Goal: Check status: Check status

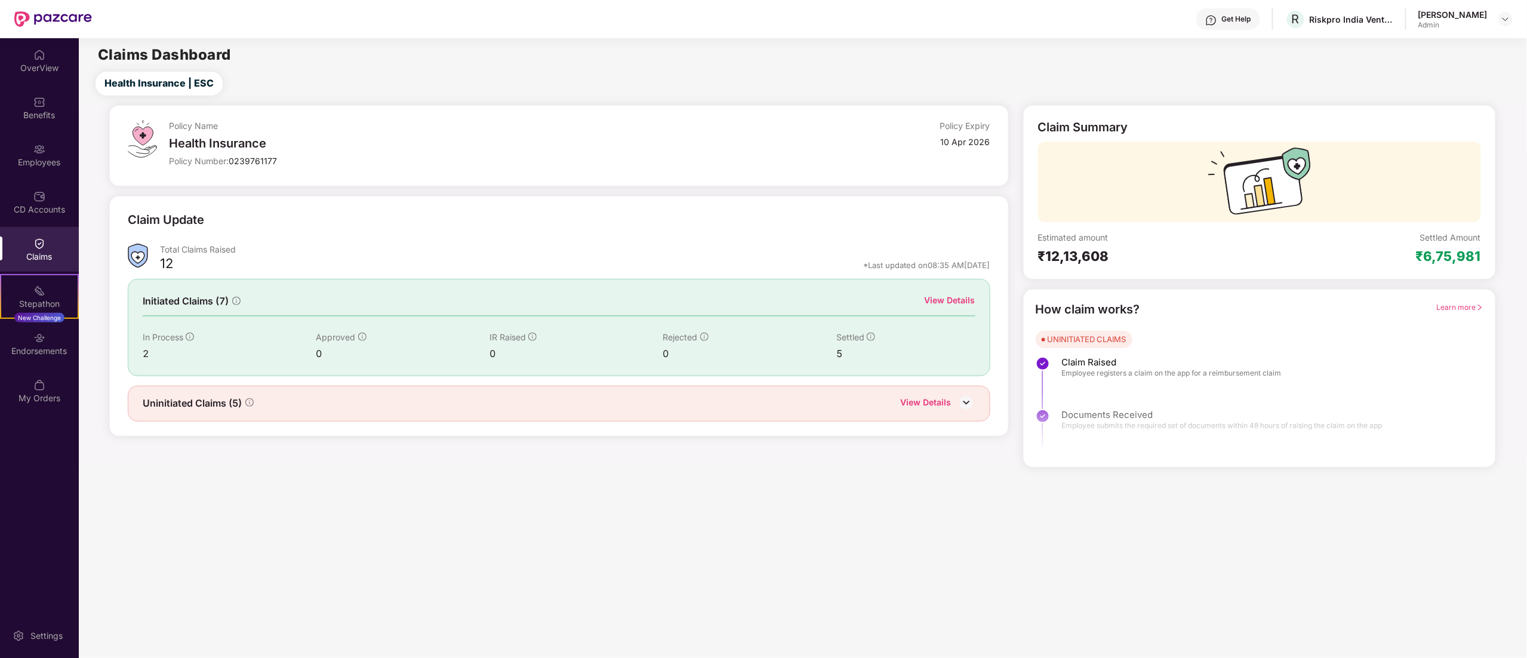
click at [47, 245] on div "Claims" at bounding box center [39, 249] width 79 height 45
click at [939, 400] on div "View Details" at bounding box center [926, 404] width 51 height 16
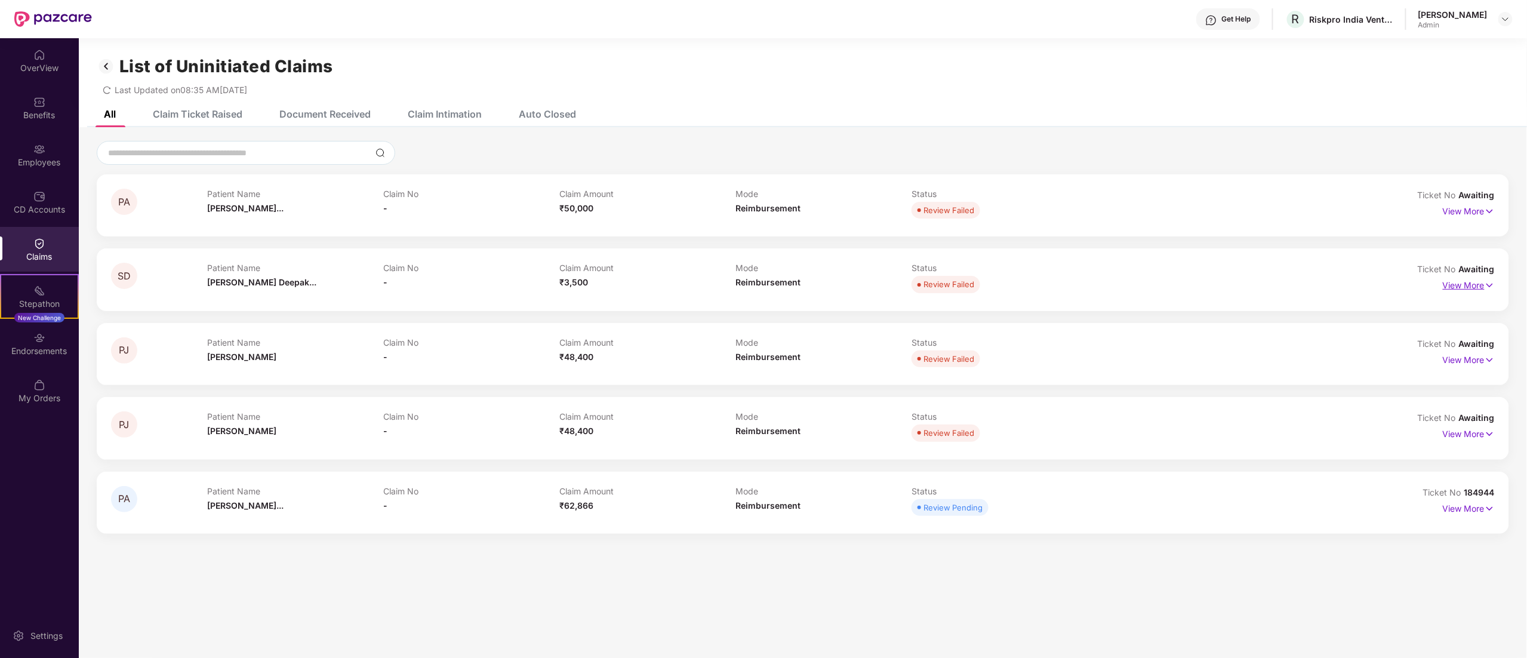
click at [1455, 281] on p "View More" at bounding box center [1469, 284] width 52 height 16
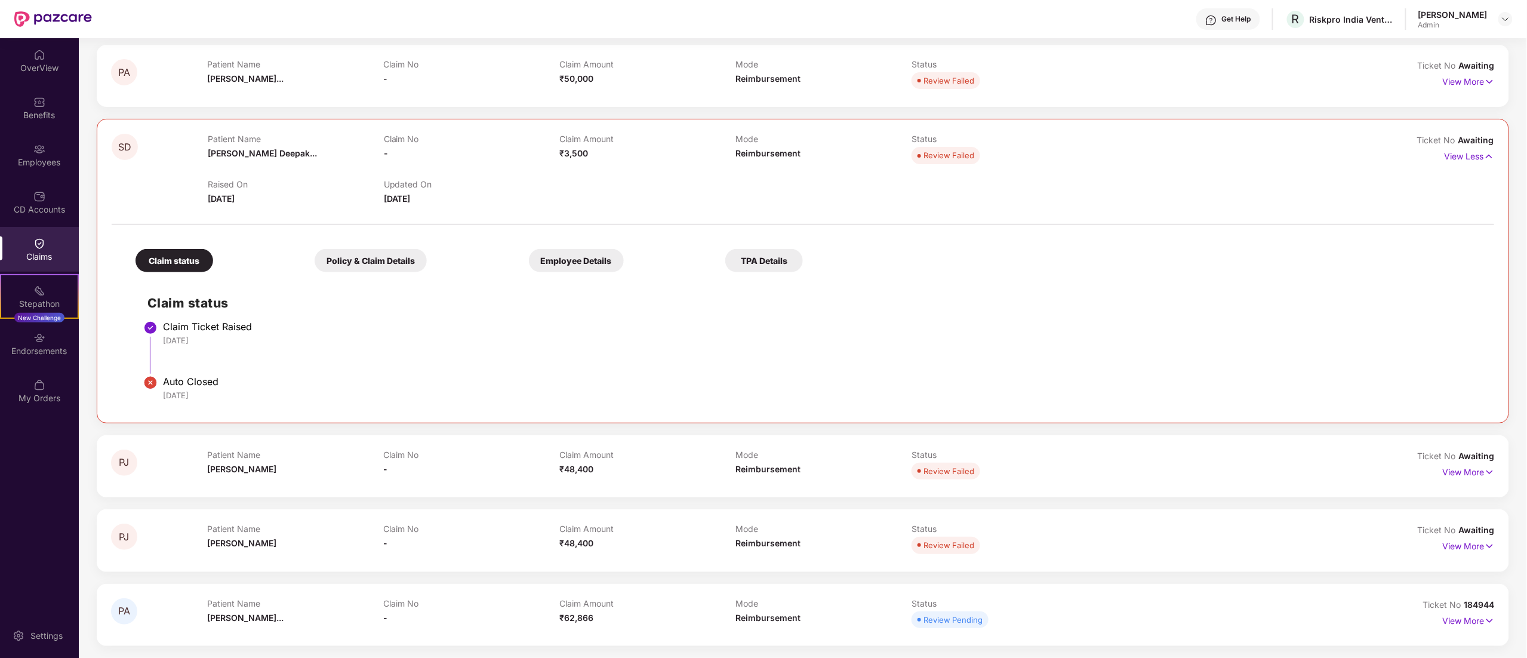
scroll to position [82, 0]
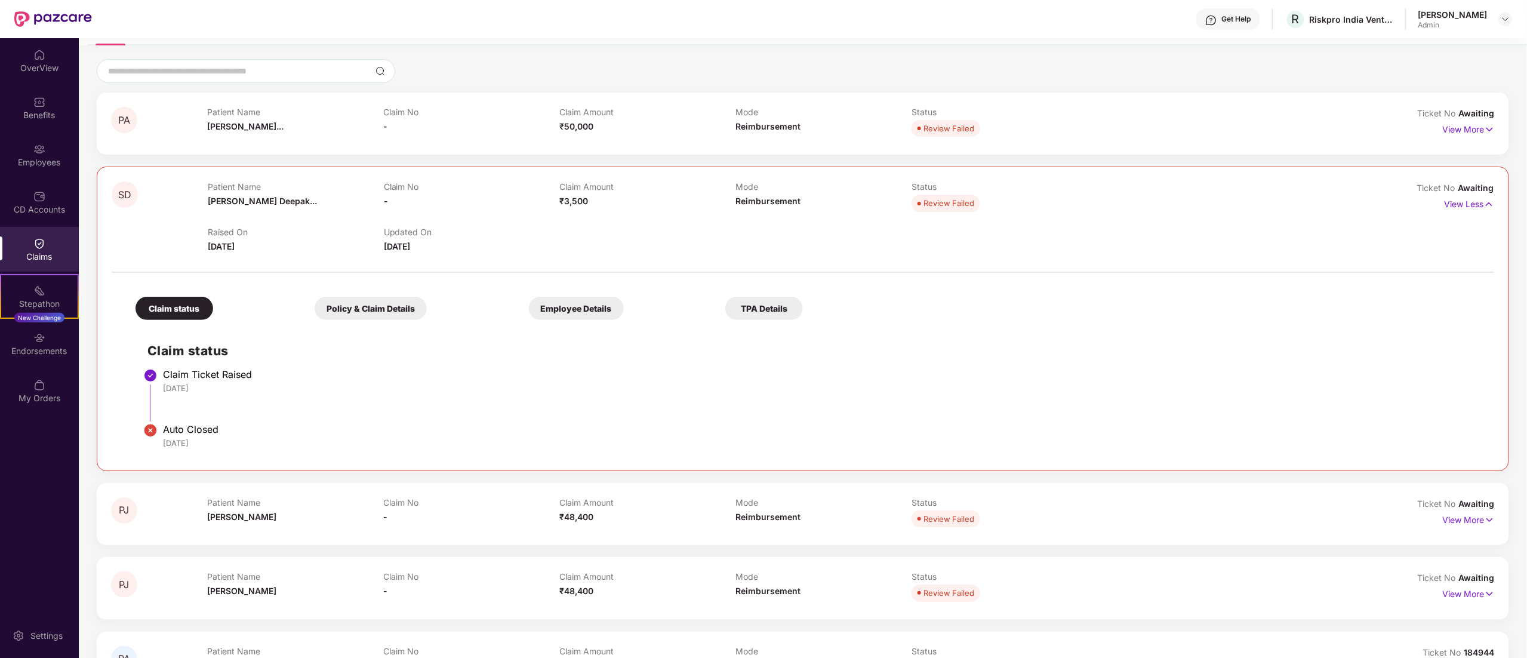
click at [822, 146] on div "PA Patient Name [PERSON_NAME]... Claim No - Claim Amount ₹50,000 Mode Reimburse…" at bounding box center [803, 124] width 1412 height 62
click at [1465, 136] on div "View More" at bounding box center [1469, 129] width 52 height 19
click at [1472, 131] on p "View More" at bounding box center [1469, 128] width 52 height 16
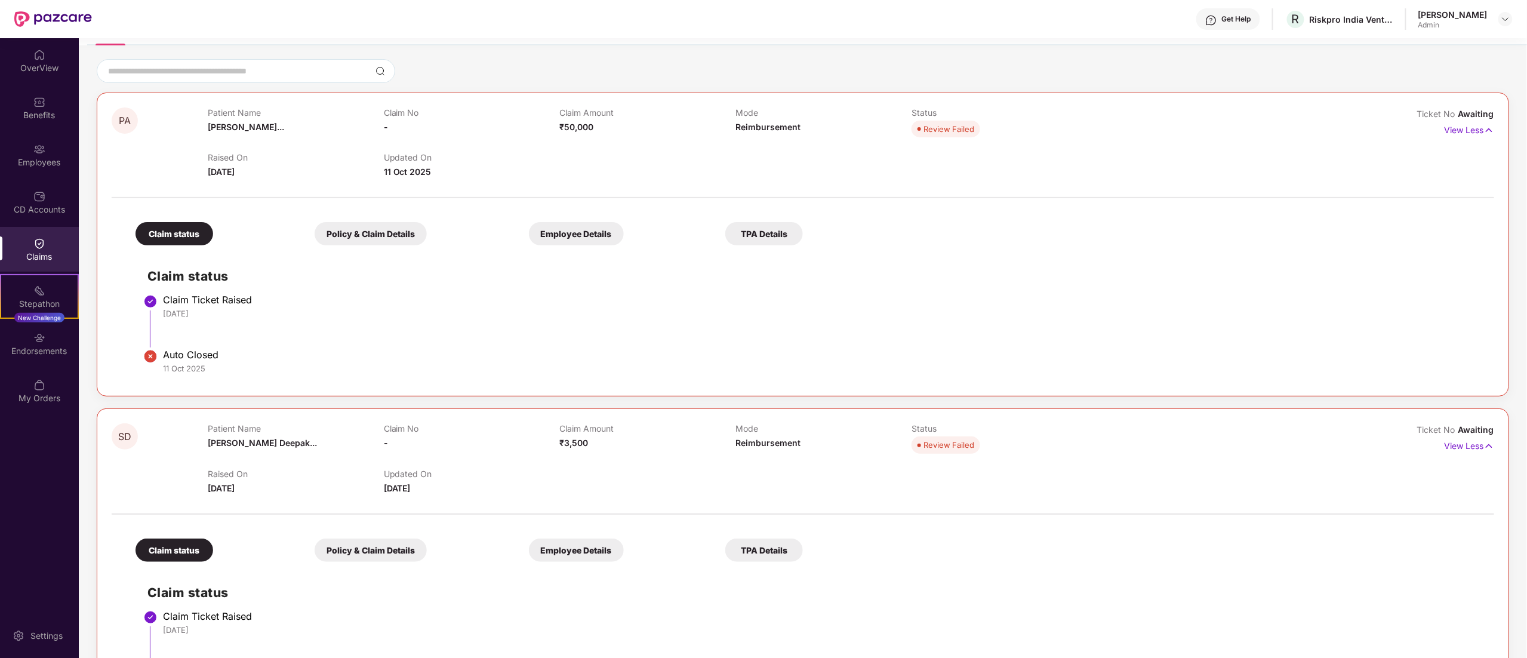
click at [341, 238] on div "Policy & Claim Details" at bounding box center [371, 233] width 112 height 23
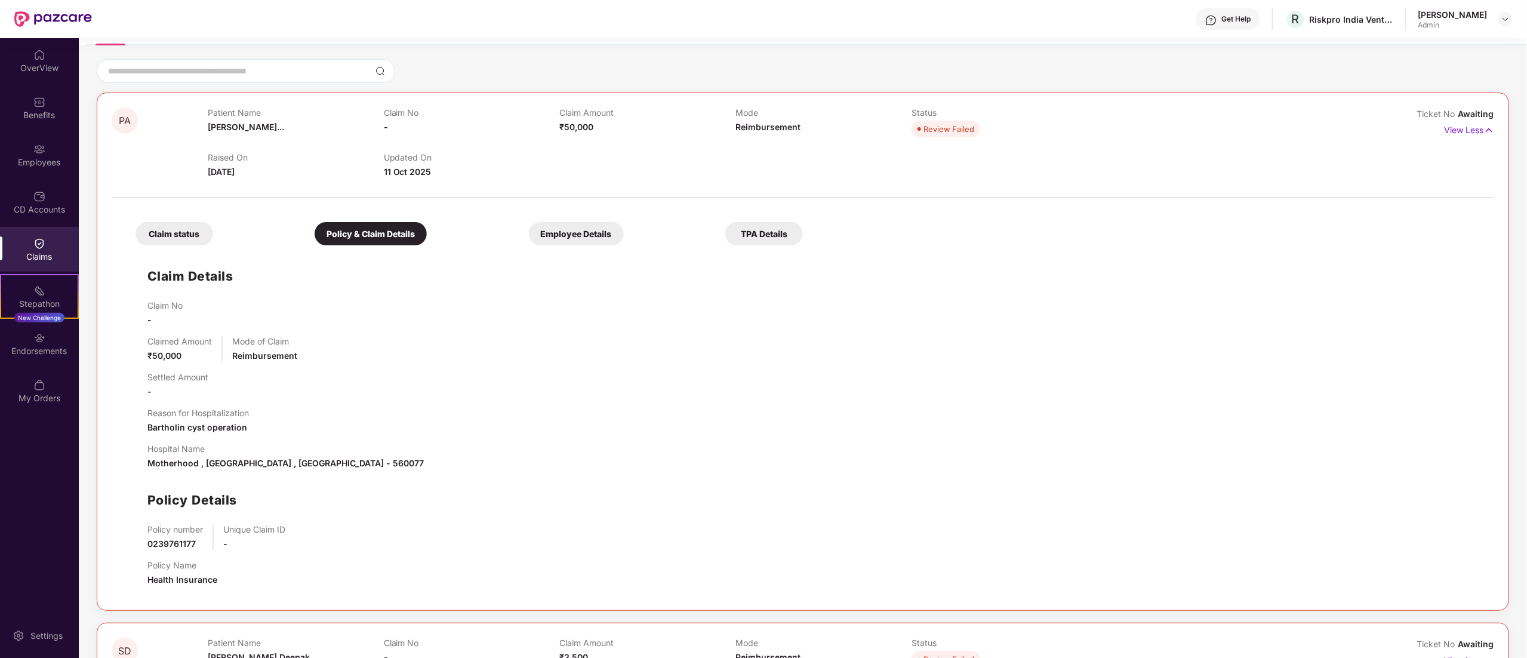
click at [577, 241] on div "Employee Details" at bounding box center [576, 233] width 95 height 23
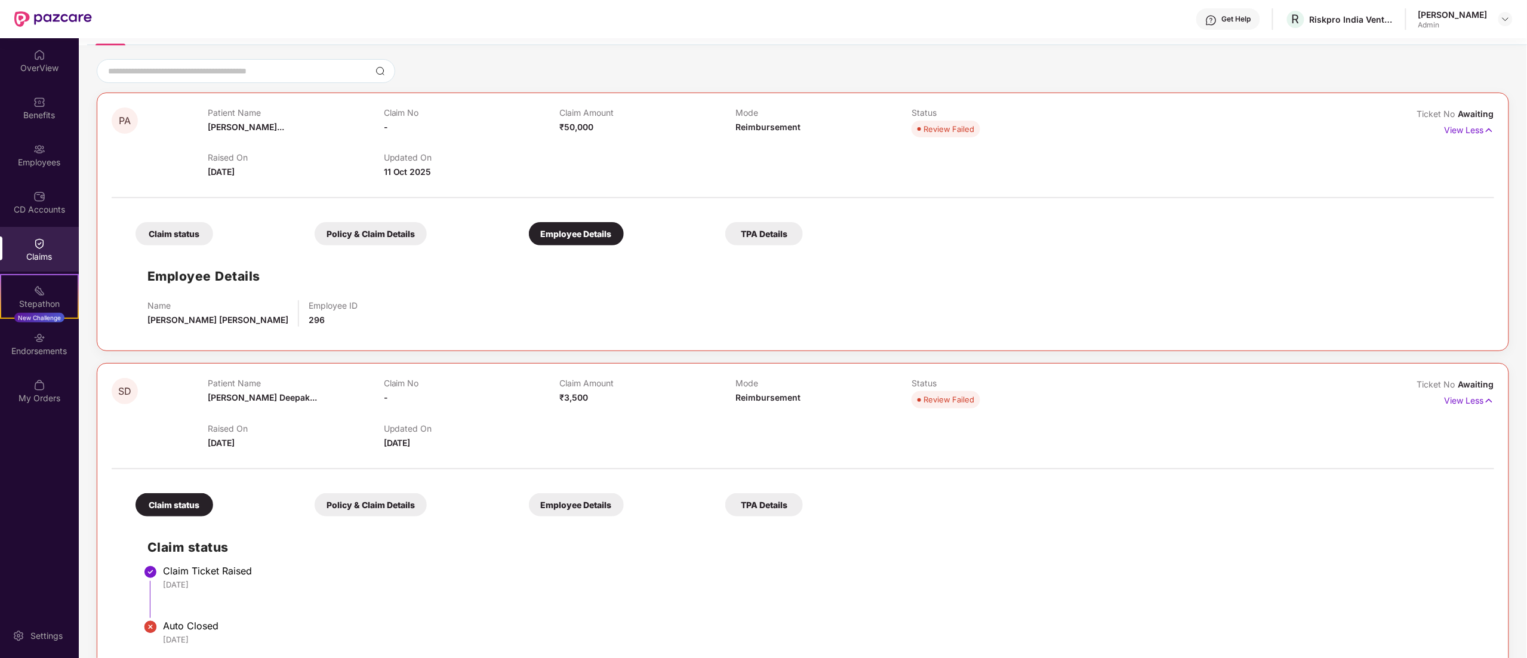
click at [577, 241] on div "Employee Details" at bounding box center [576, 233] width 95 height 23
click at [748, 234] on div "TPA Details" at bounding box center [764, 233] width 78 height 23
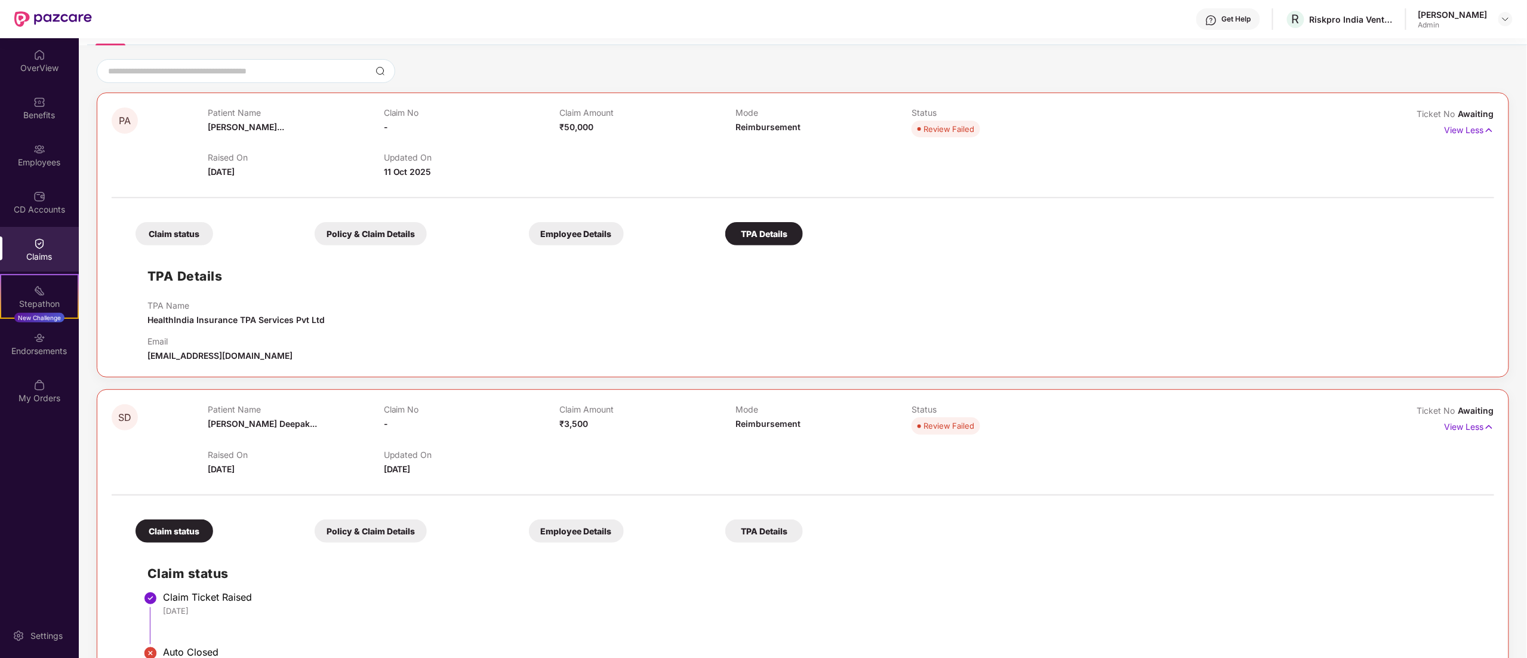
click at [568, 227] on div "Employee Details" at bounding box center [576, 233] width 95 height 23
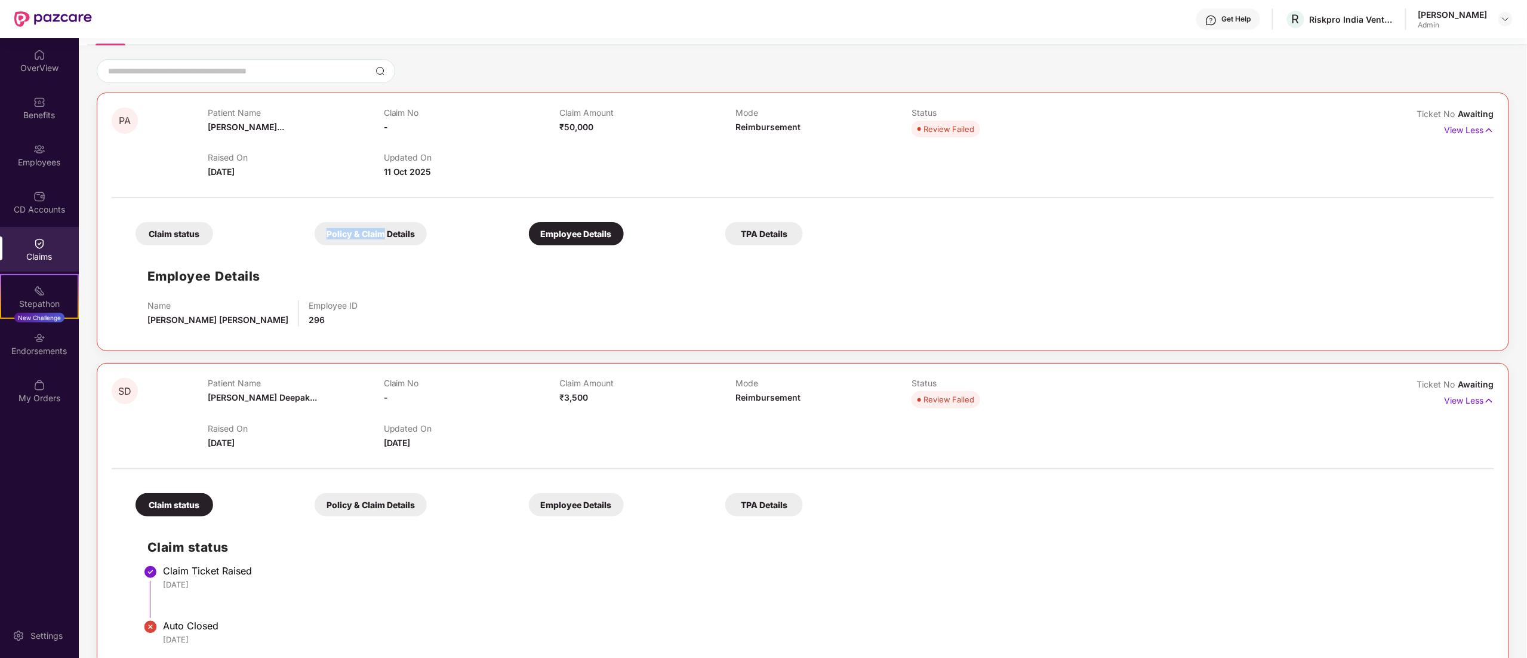
drag, startPoint x: 383, startPoint y: 217, endPoint x: 383, endPoint y: 227, distance: 9.6
click at [383, 227] on div "Claim status Policy & Claim Details Employee Details TPA Details" at bounding box center [463, 227] width 679 height 35
click at [383, 227] on div "Policy & Claim Details" at bounding box center [371, 233] width 112 height 23
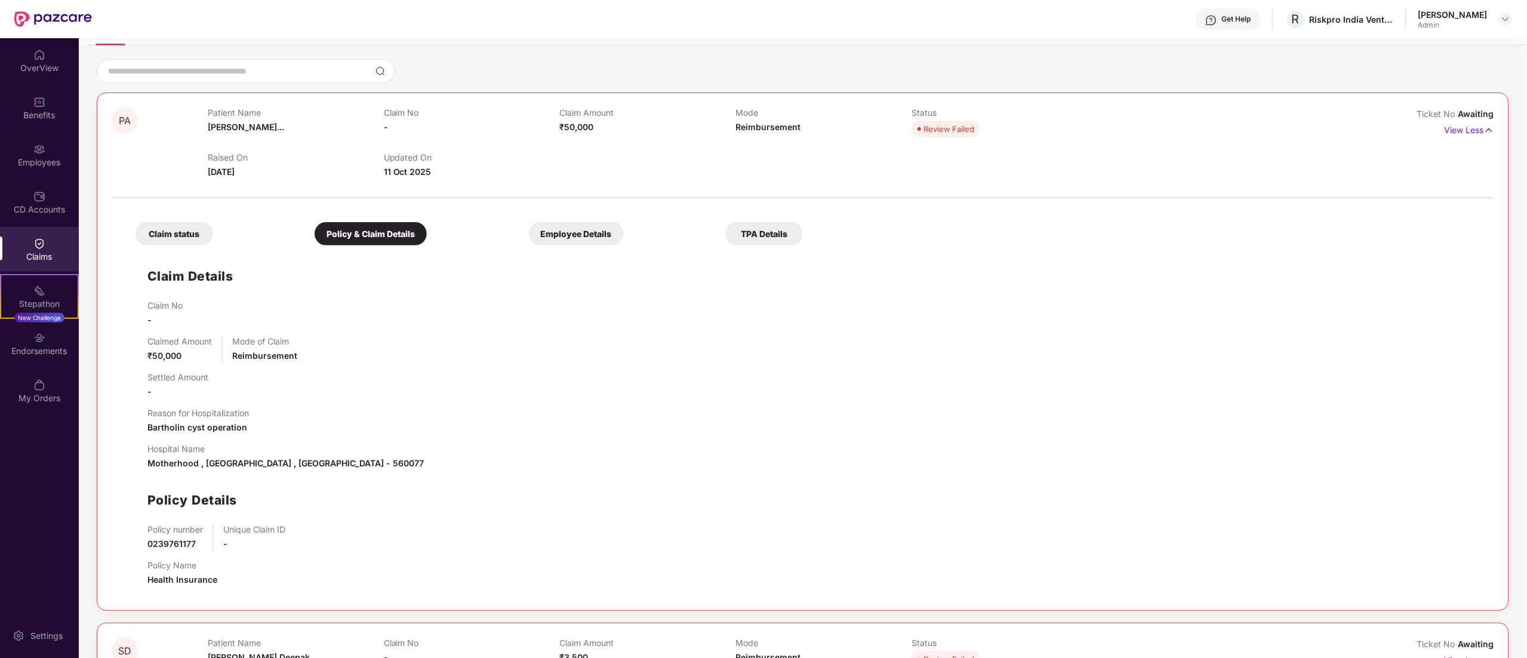
click at [174, 247] on div "Claim status Policy & Claim Details Employee Details TPA Details Claim Details …" at bounding box center [803, 400] width 1382 height 392
click at [187, 232] on div "Claim status" at bounding box center [174, 233] width 78 height 23
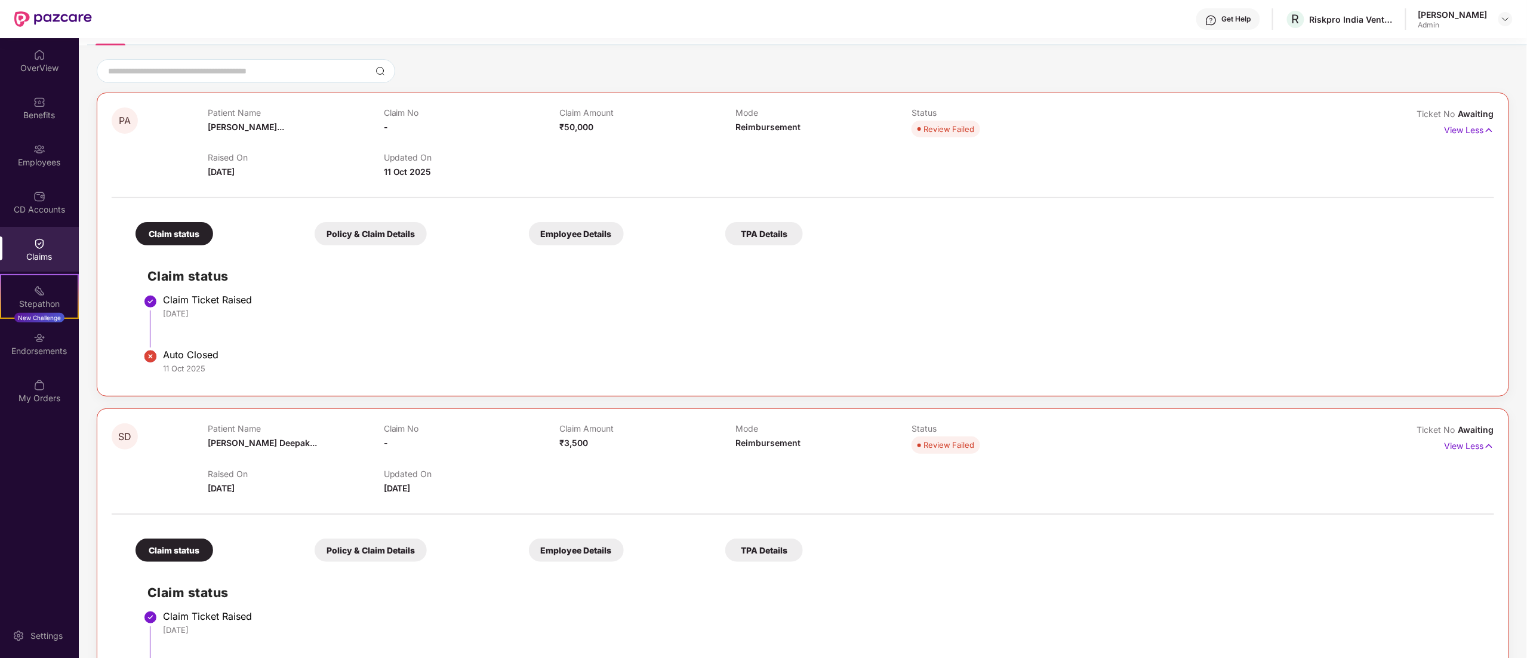
click at [187, 232] on div "Claim status" at bounding box center [174, 233] width 78 height 23
